Goal: Task Accomplishment & Management: Use online tool/utility

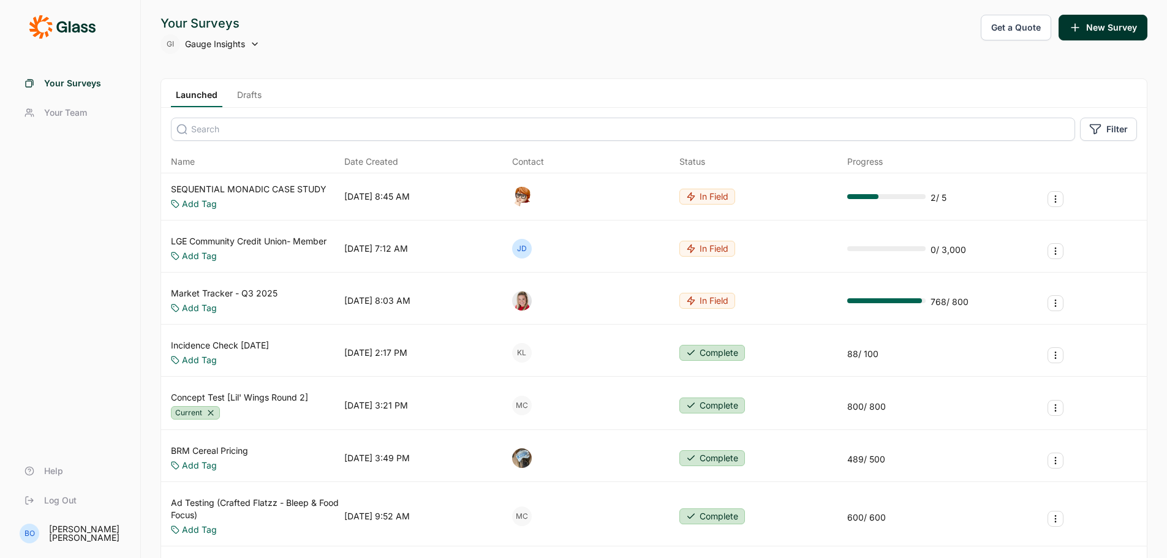
click at [257, 80] on div "Launched Drafts" at bounding box center [654, 93] width 986 height 29
click at [249, 132] on input at bounding box center [623, 129] width 904 height 23
click at [249, 132] on input "snack" at bounding box center [623, 129] width 904 height 23
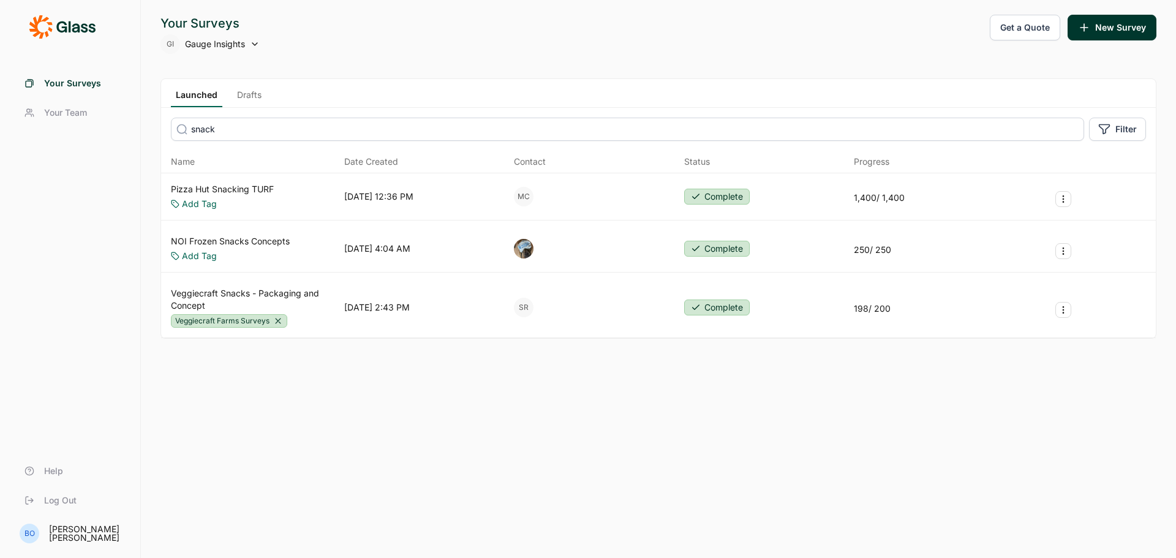
type input "snack"
drag, startPoint x: 234, startPoint y: 100, endPoint x: 248, endPoint y: 149, distance: 50.4
click at [236, 100] on link "Drafts" at bounding box center [249, 98] width 34 height 18
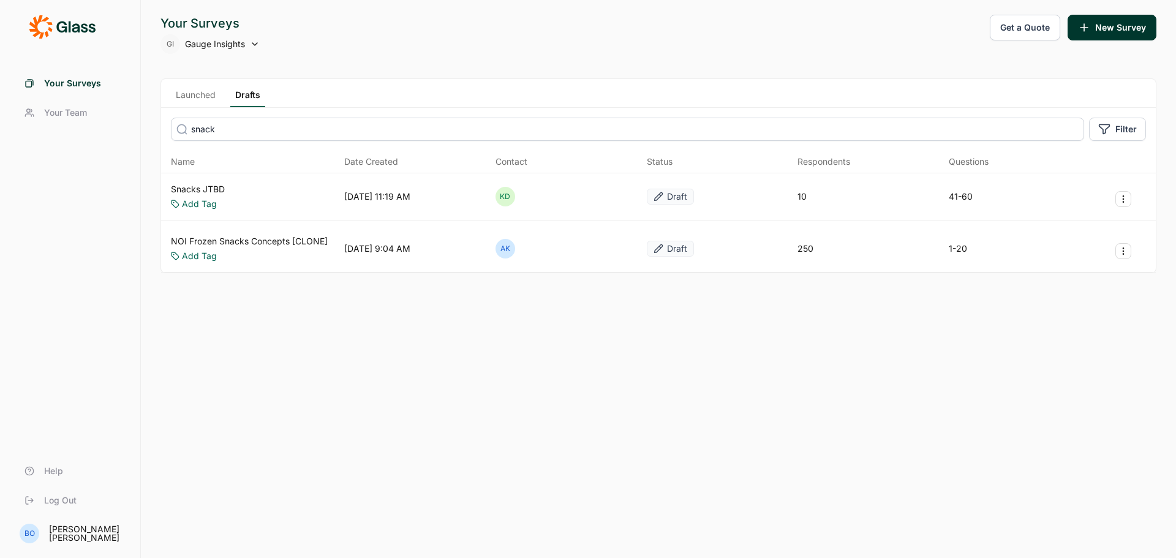
click at [203, 189] on link "Snacks JTBD" at bounding box center [198, 189] width 54 height 12
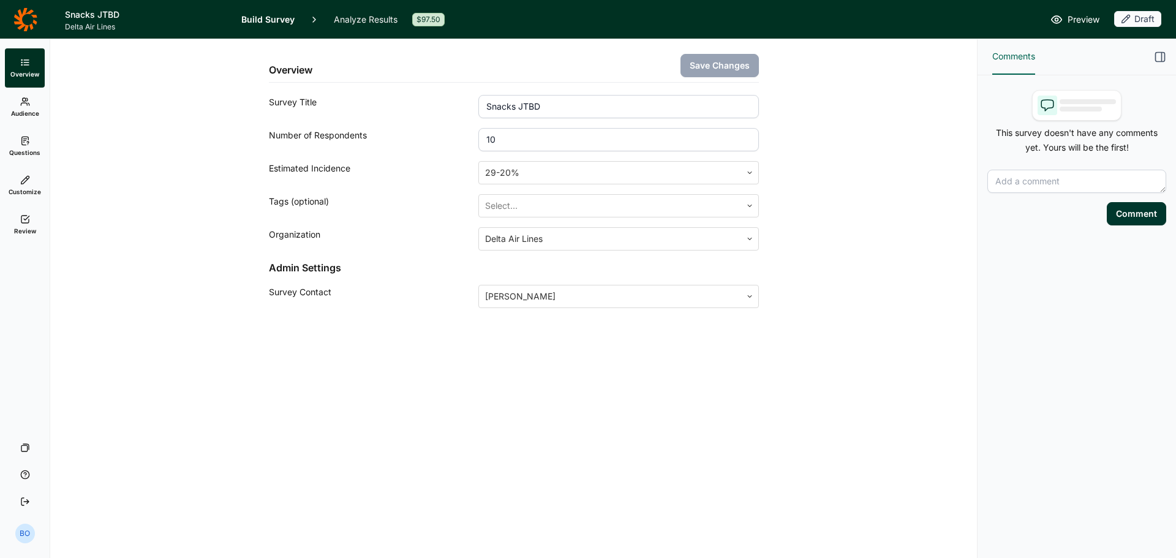
click at [17, 143] on link "Questions" at bounding box center [25, 146] width 40 height 39
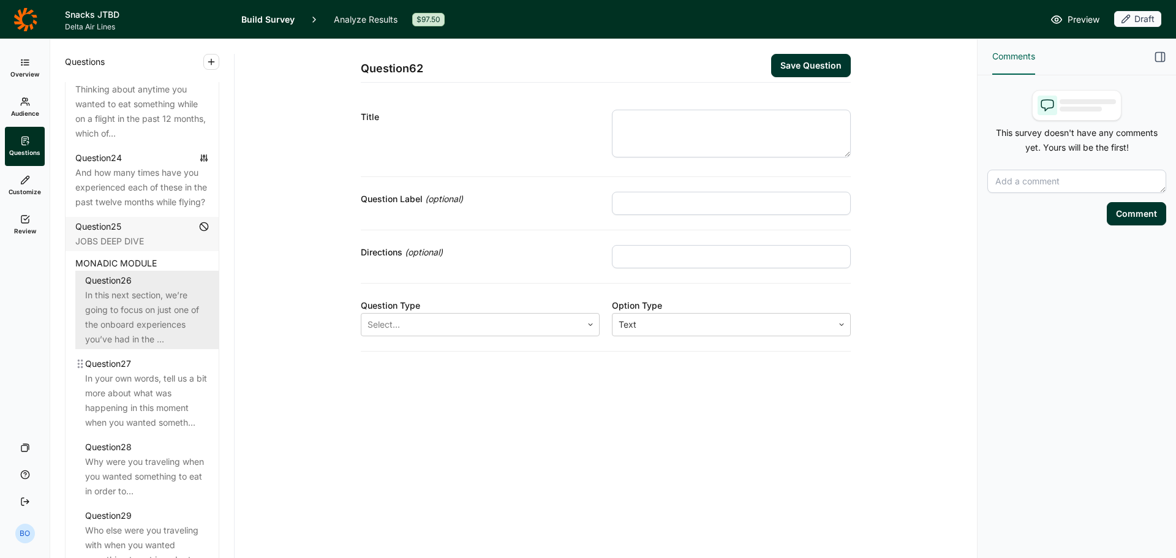
scroll to position [2267, 0]
click at [137, 331] on div "In this next section, we’re going to focus on just one of the onboard experienc…" at bounding box center [147, 314] width 124 height 59
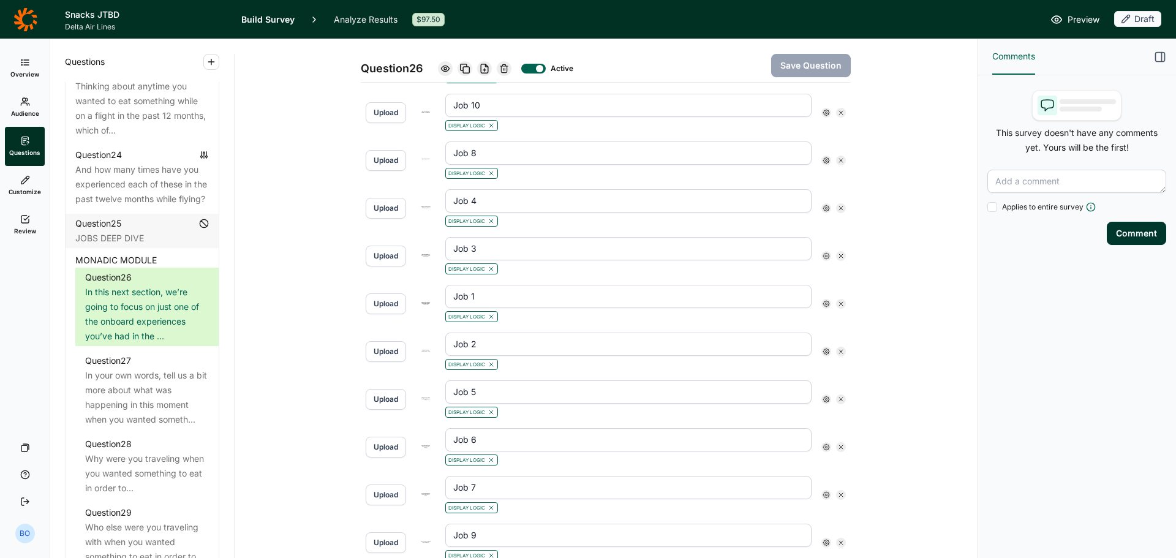
scroll to position [613, 0]
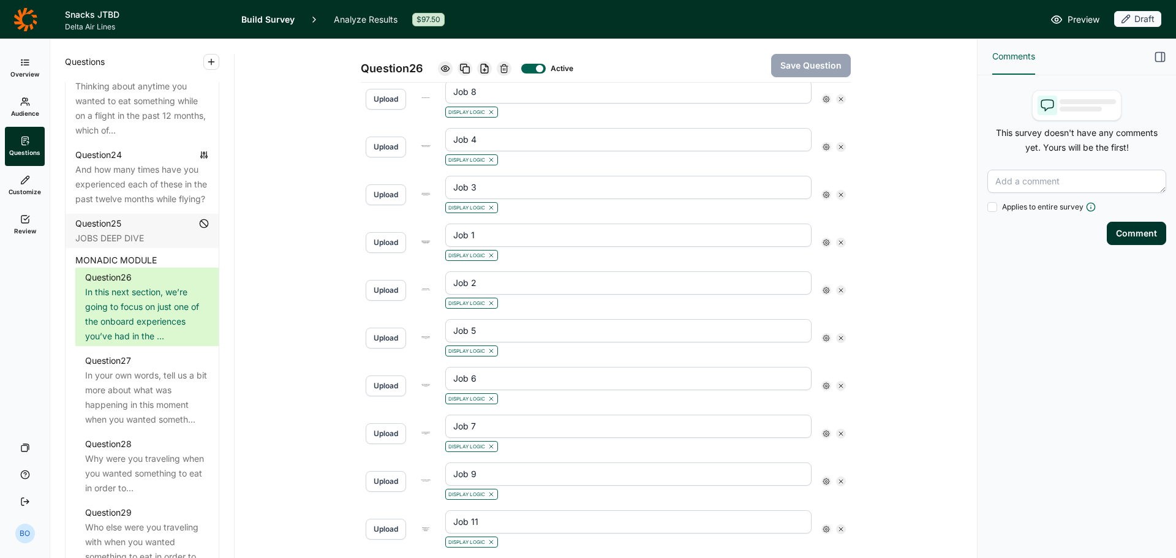
click at [823, 388] on icon at bounding box center [826, 385] width 7 height 7
click at [908, 412] on icon at bounding box center [908, 408] width 7 height 7
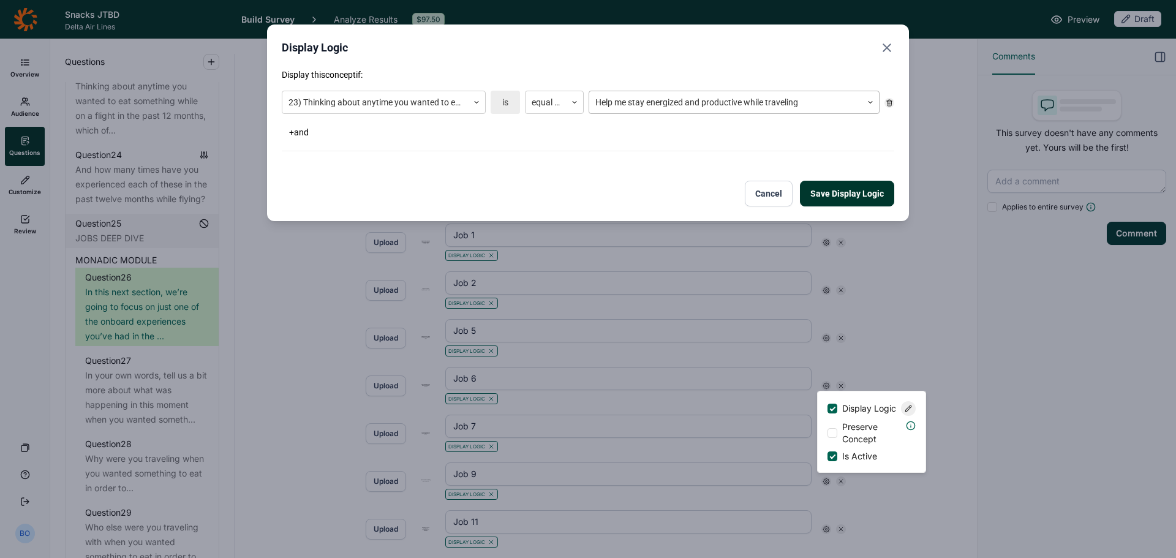
click at [733, 104] on div at bounding box center [725, 102] width 260 height 15
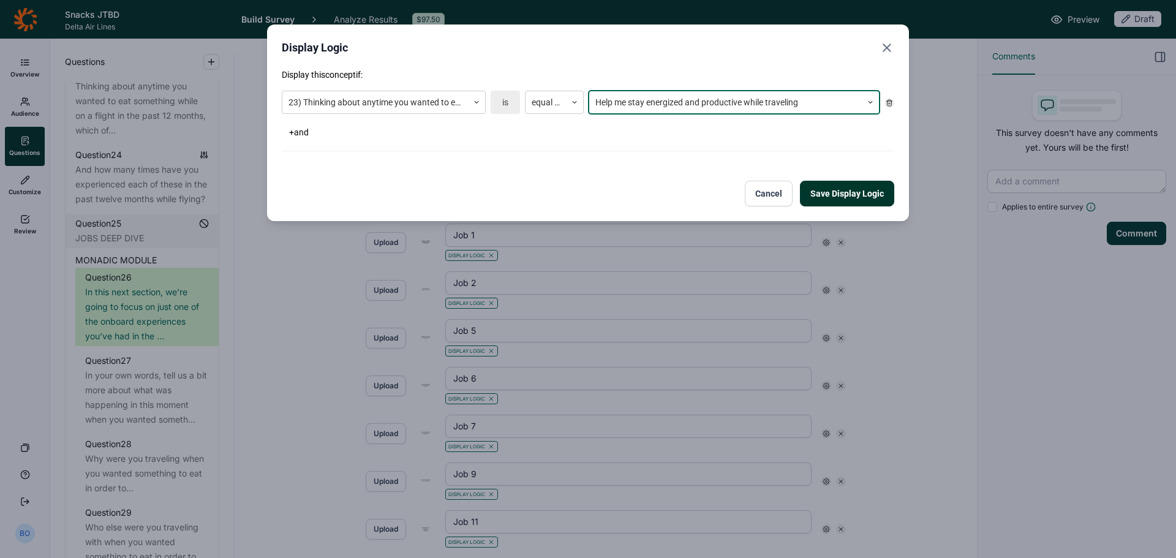
click at [733, 104] on div at bounding box center [725, 102] width 260 height 15
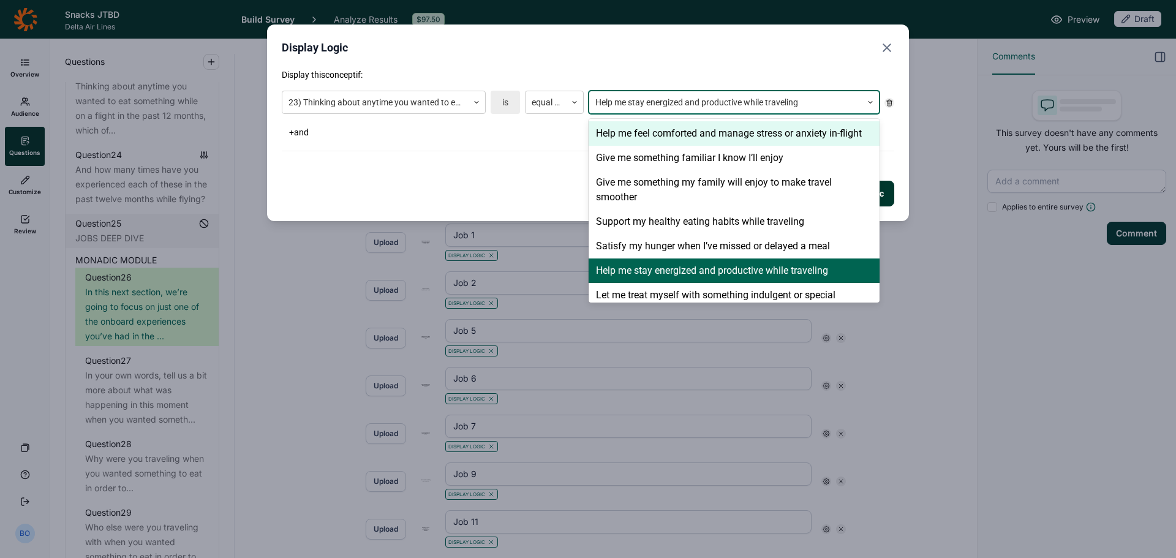
click at [864, 105] on div at bounding box center [870, 102] width 17 height 7
click at [885, 45] on use "Close" at bounding box center [886, 47] width 7 height 7
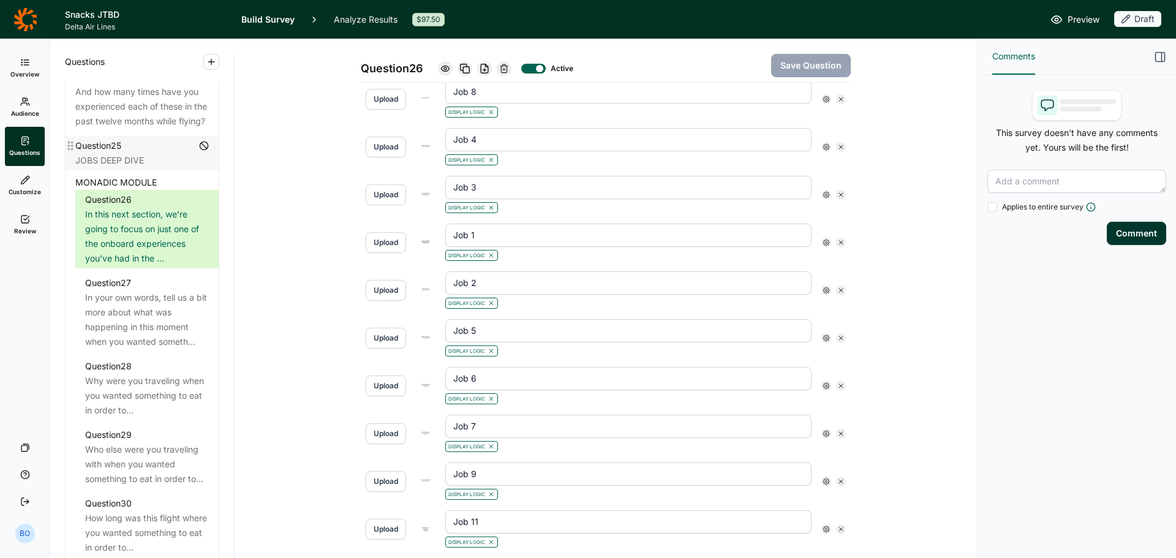
scroll to position [2389, 0]
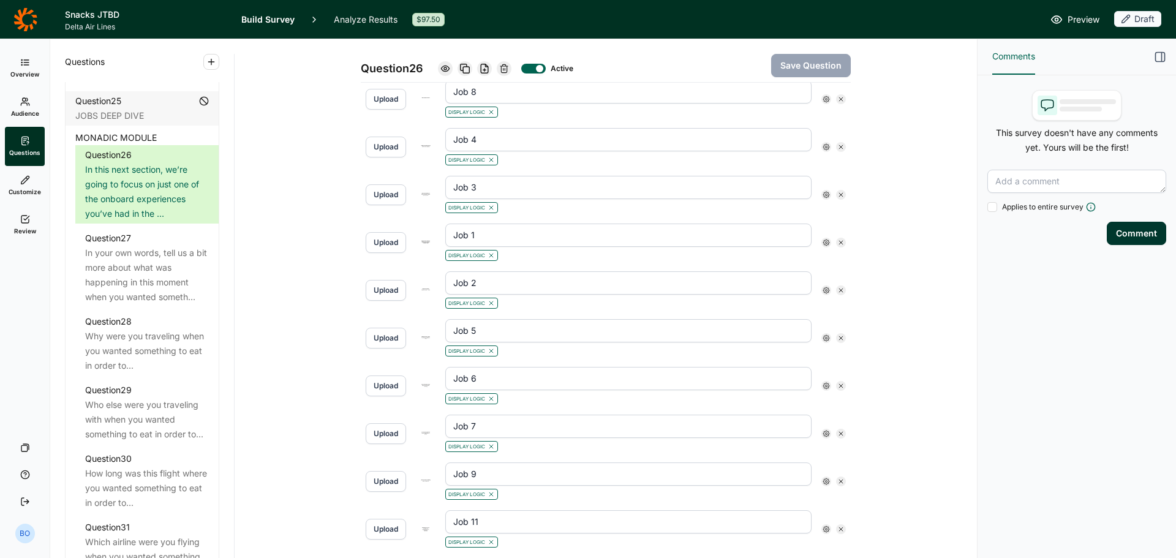
click at [26, 230] on span "Review" at bounding box center [25, 231] width 22 height 9
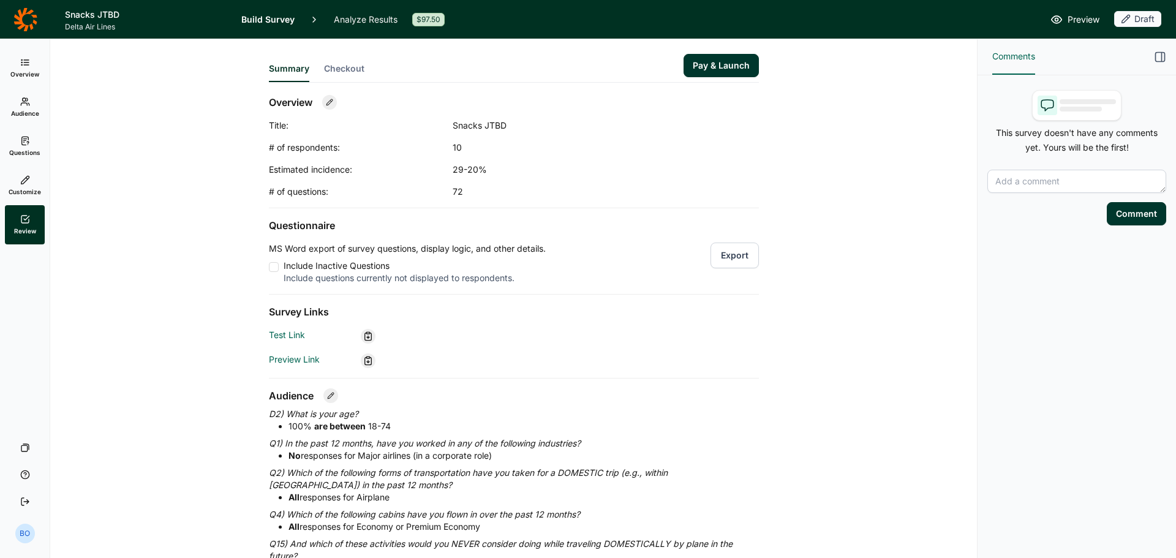
click at [29, 148] on span "Questions" at bounding box center [24, 152] width 31 height 9
